Goal: Information Seeking & Learning: Learn about a topic

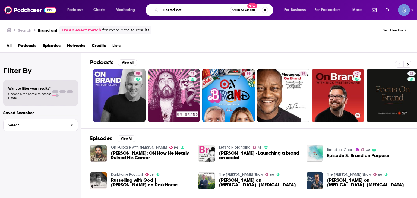
click at [200, 13] on input "Brand on!" at bounding box center [194, 10] width 69 height 9
type input "Brand on! show"
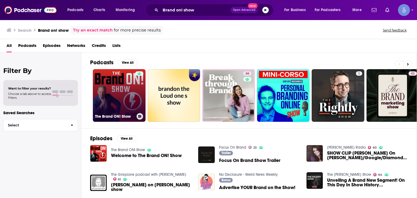
click at [132, 96] on link "The Brand ON! Show" at bounding box center [119, 95] width 53 height 53
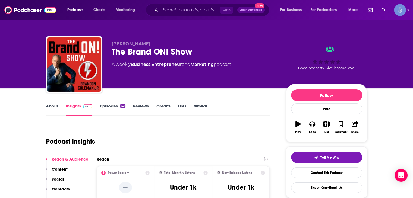
scroll to position [81, 0]
